Goal: Find contact information: Find contact information

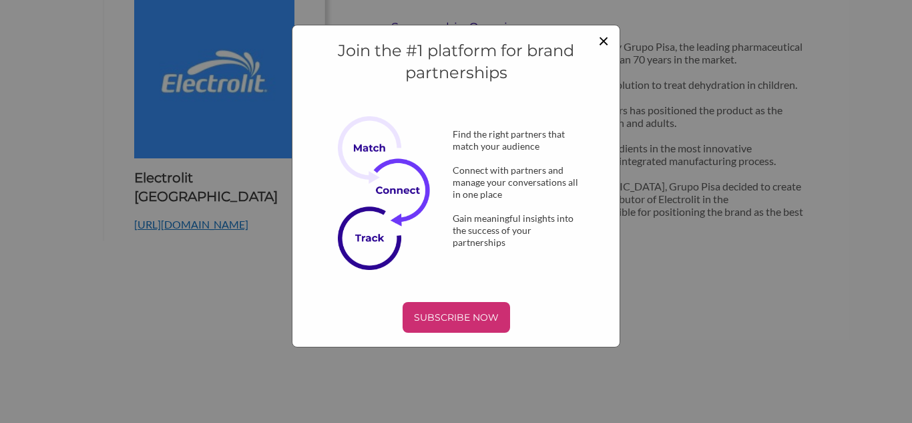
click at [602, 47] on span "×" at bounding box center [603, 40] width 11 height 23
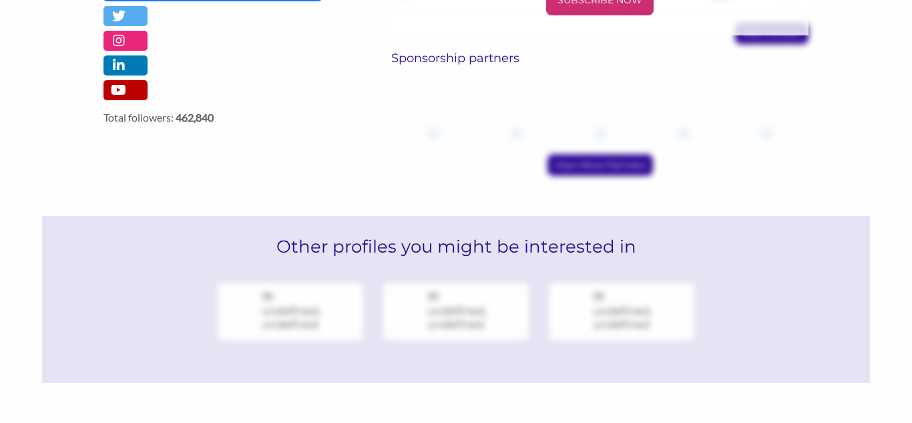
scroll to position [847, 0]
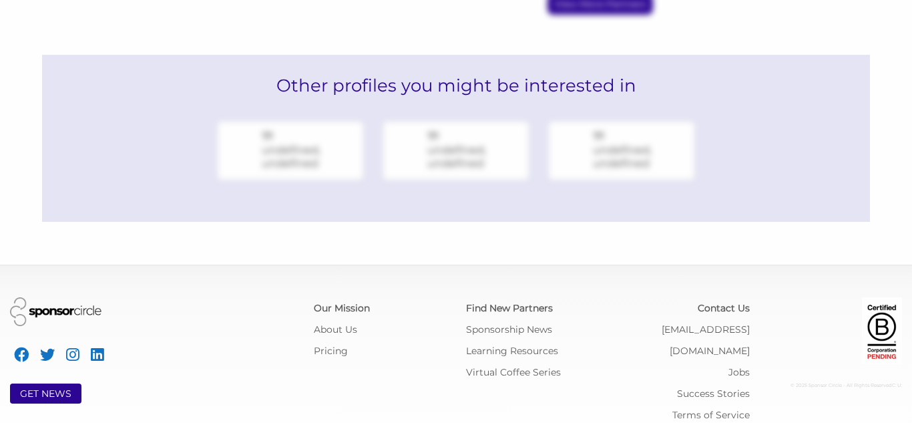
click at [530, 319] on div "Sponsorship News" at bounding box center [532, 329] width 132 height 21
click at [520, 323] on link "Sponsorship News" at bounding box center [509, 329] width 86 height 12
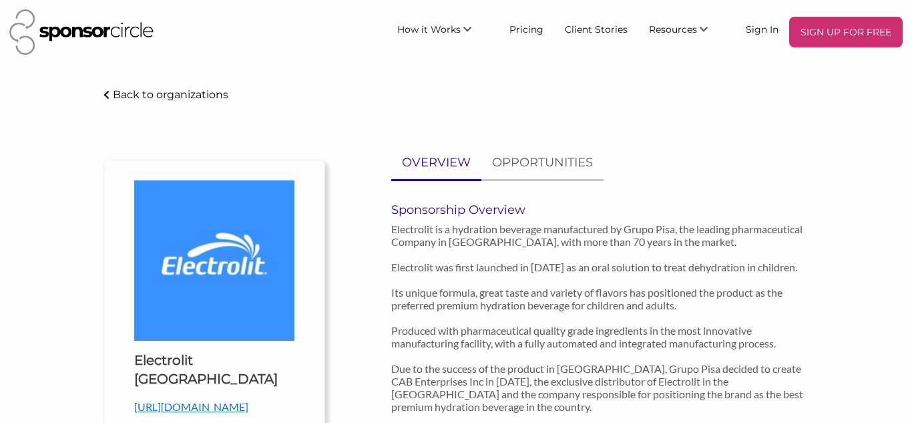
scroll to position [847, 0]
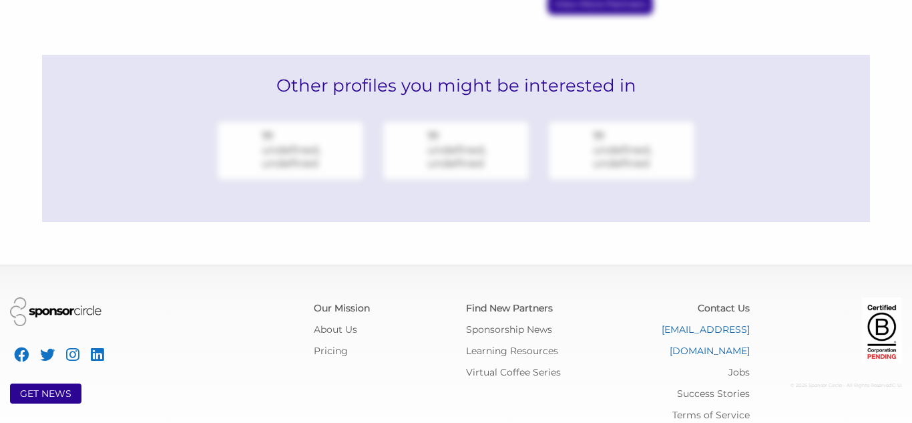
click at [662, 323] on link "[EMAIL_ADDRESS][DOMAIN_NAME]" at bounding box center [706, 339] width 88 height 33
